Goal: Information Seeking & Learning: Learn about a topic

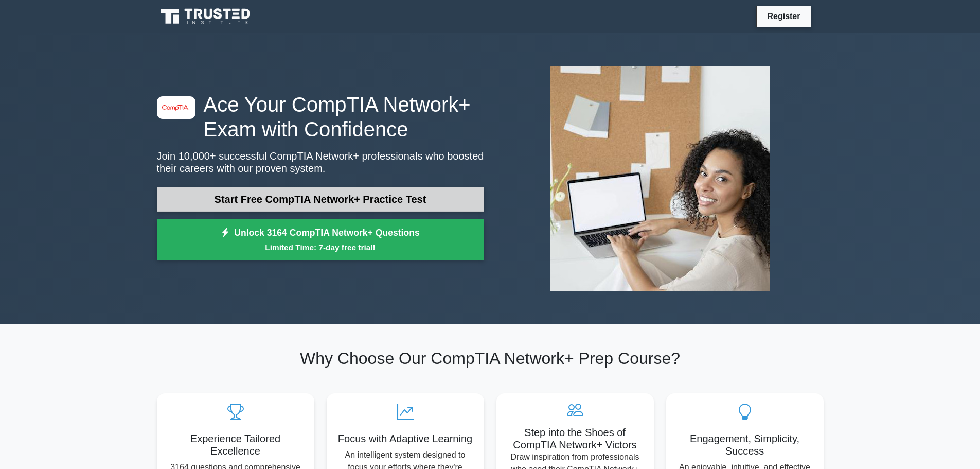
click at [355, 198] on link "Start Free CompTIA Network+ Practice Test" at bounding box center [320, 199] width 327 height 25
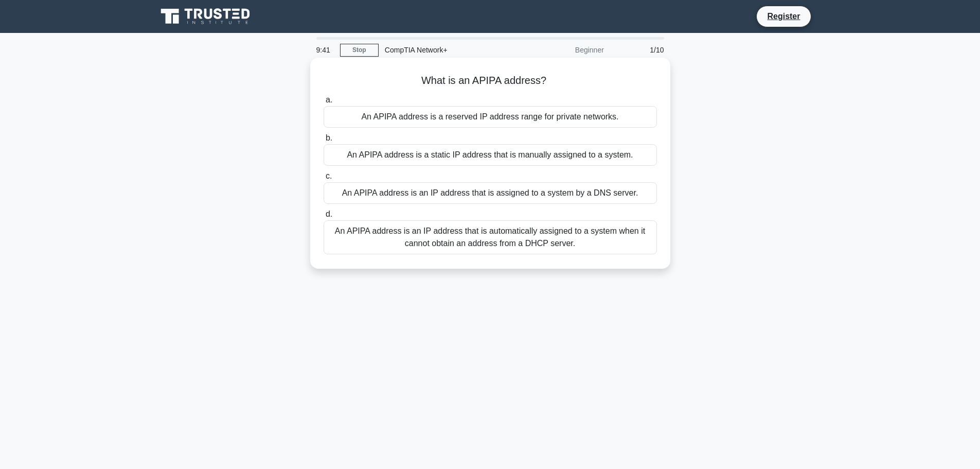
click at [433, 155] on div "An APIPA address is a static IP address that is manually assigned to a system." at bounding box center [490, 155] width 333 height 22
click at [324, 142] on input "b. An APIPA address is a static IP address that is manually assigned to a syste…" at bounding box center [324, 138] width 0 height 7
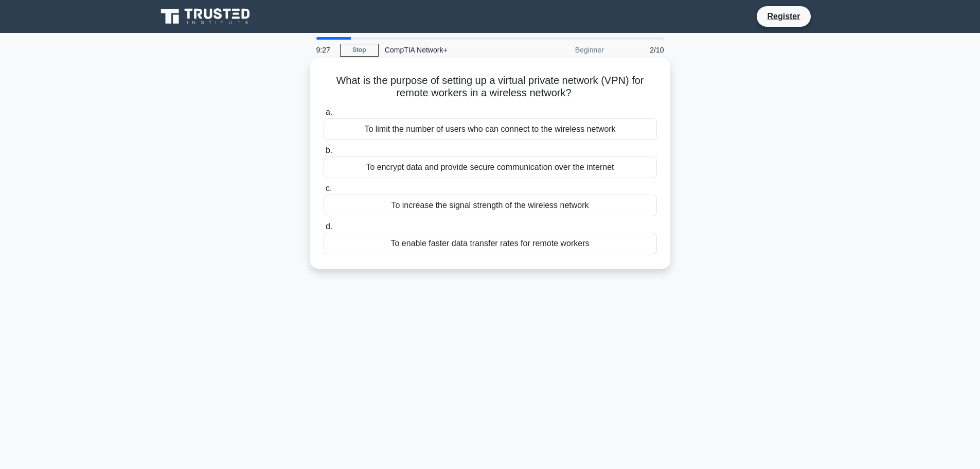
click at [442, 169] on div "To encrypt data and provide secure communication over the internet" at bounding box center [490, 167] width 333 height 22
click at [324, 154] on input "b. To encrypt data and provide secure communication over the internet" at bounding box center [324, 150] width 0 height 7
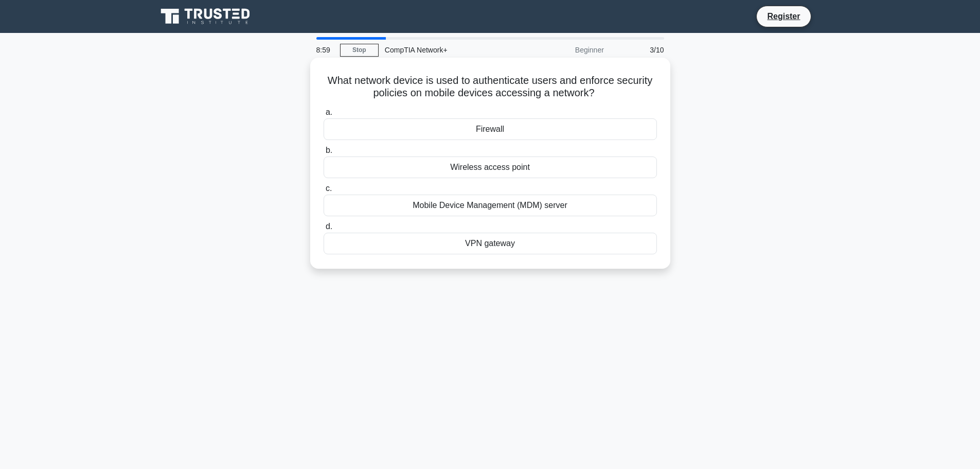
click at [492, 205] on div "Mobile Device Management (MDM) server" at bounding box center [490, 206] width 333 height 22
click at [324, 192] on input "c. Mobile Device Management (MDM) server" at bounding box center [324, 188] width 0 height 7
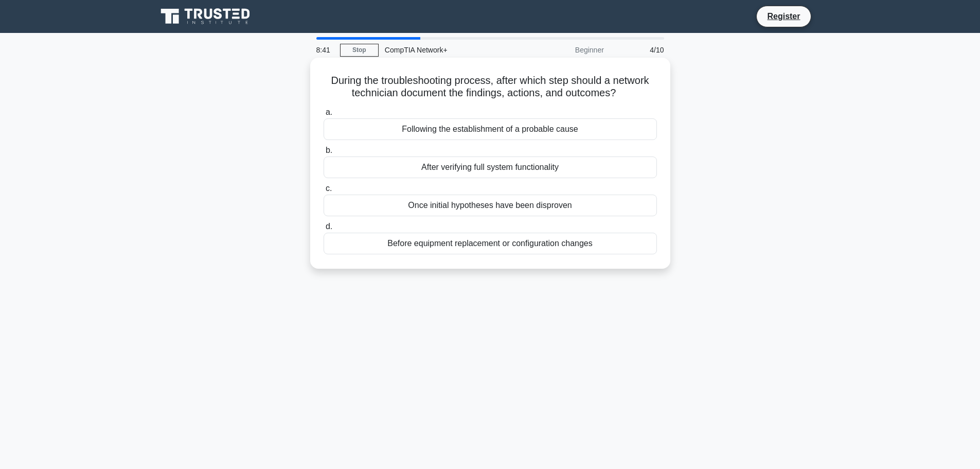
click at [498, 131] on div "Following the establishment of a probable cause" at bounding box center [490, 129] width 333 height 22
click at [324, 116] on input "a. Following the establishment of a probable cause" at bounding box center [324, 112] width 0 height 7
